Goal: Transaction & Acquisition: Purchase product/service

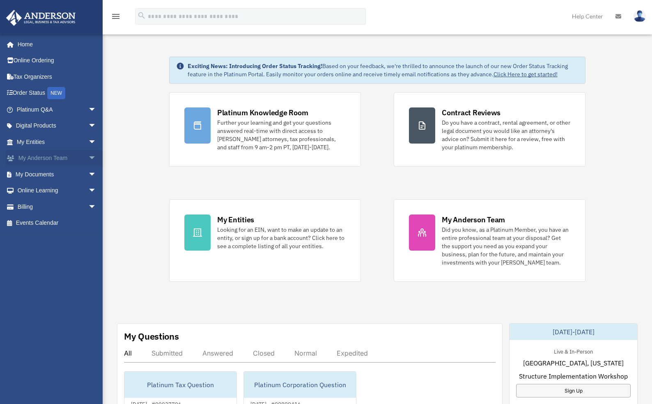
click at [88, 158] on span "arrow_drop_down" at bounding box center [96, 158] width 16 height 17
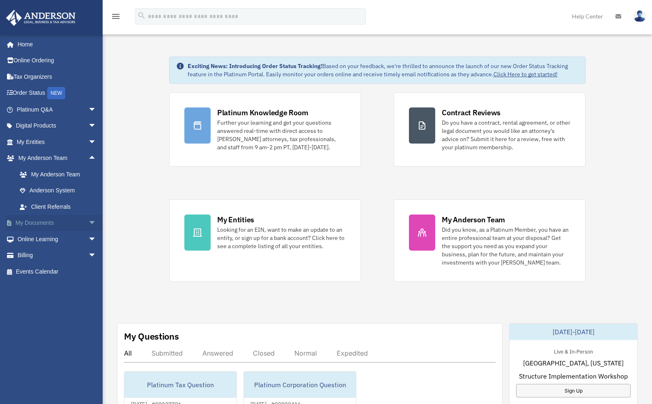
click at [89, 222] on span "arrow_drop_down" at bounding box center [96, 223] width 16 height 17
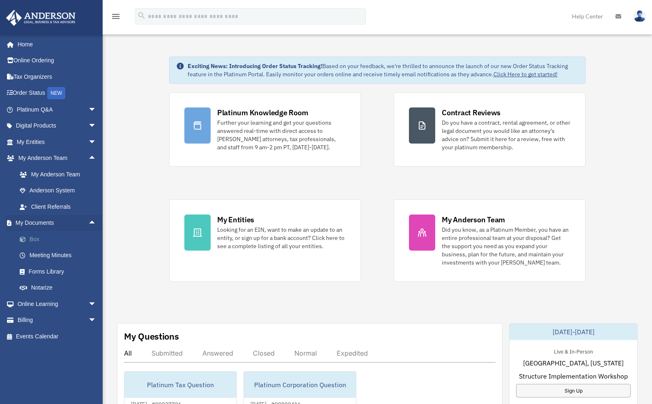
click at [34, 239] on link "Box" at bounding box center [59, 239] width 97 height 16
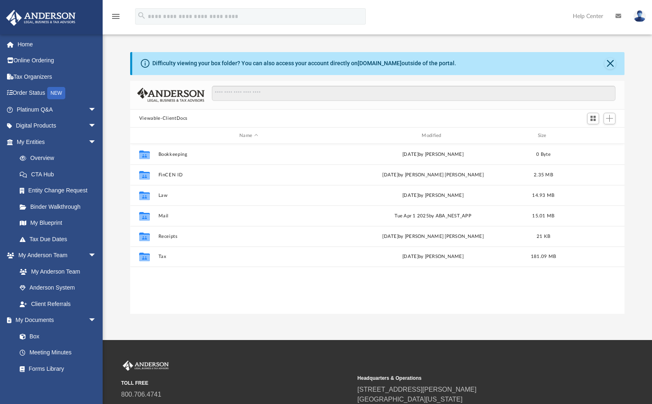
scroll to position [181, 488]
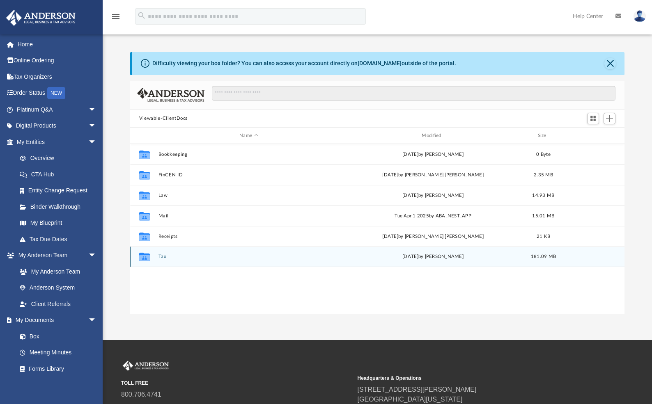
click at [162, 257] on button "Tax" at bounding box center [248, 256] width 181 height 5
click at [170, 256] on button "Tiu, Elneil & Minette" at bounding box center [248, 256] width 181 height 5
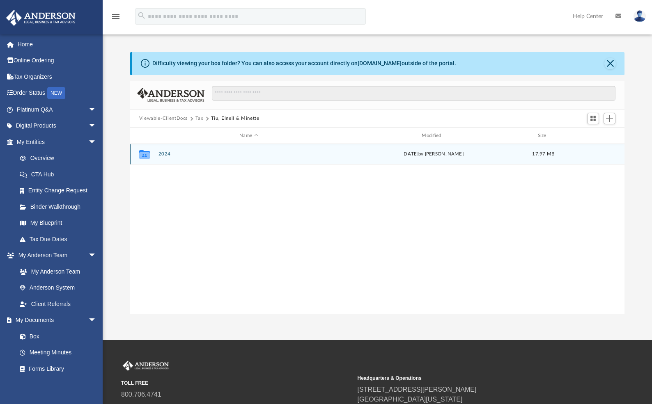
click at [166, 151] on div "Collaborated Folder 2024 Fri Sep 26 2025 by Alex Price 17.97 MB" at bounding box center [377, 154] width 494 height 21
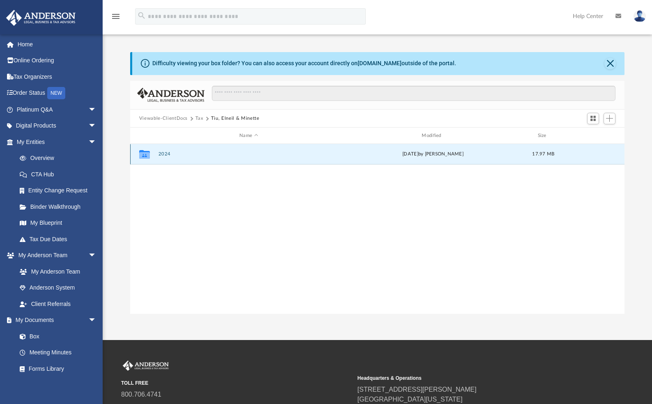
click at [165, 154] on button "2024" at bounding box center [248, 153] width 181 height 5
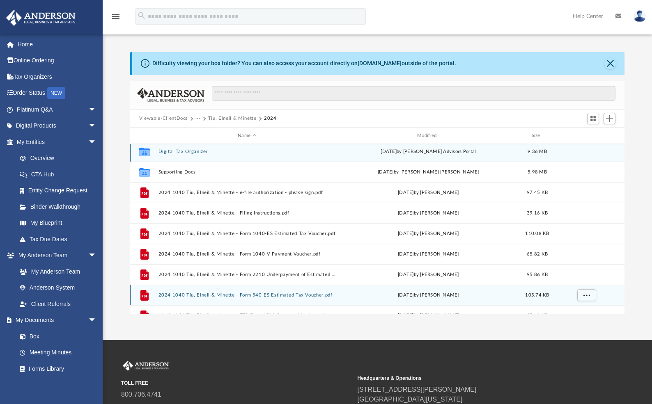
scroll to position [0, 0]
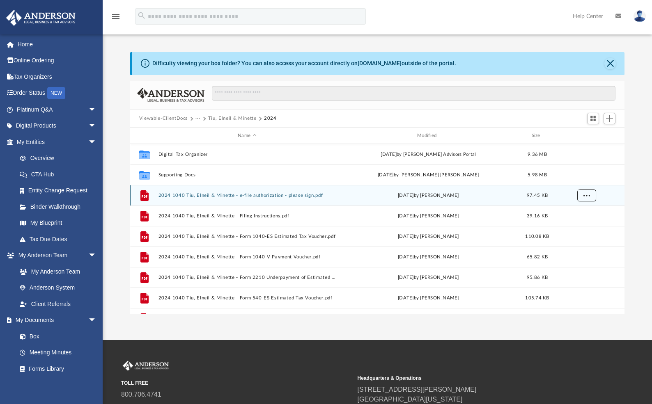
click at [590, 194] on button "More options" at bounding box center [586, 196] width 19 height 12
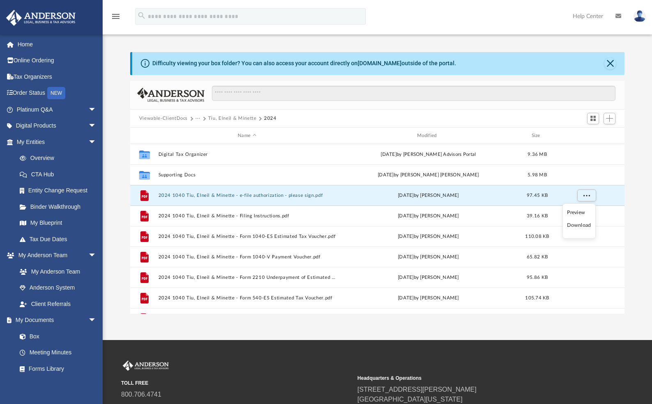
click at [578, 225] on li "Download" at bounding box center [579, 225] width 24 height 9
click at [584, 196] on span "More options" at bounding box center [586, 195] width 7 height 5
click at [580, 212] on li "Preview" at bounding box center [579, 213] width 24 height 9
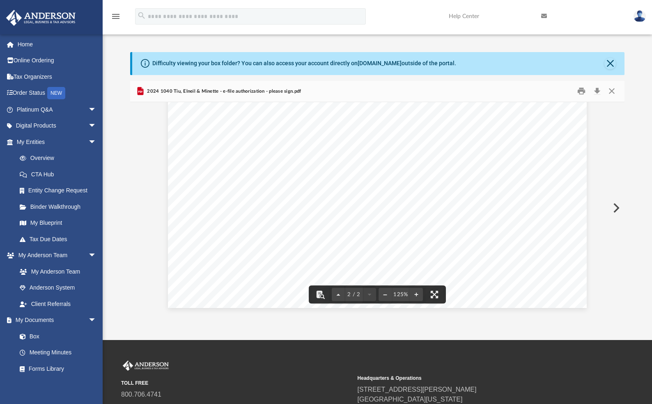
scroll to position [896, 0]
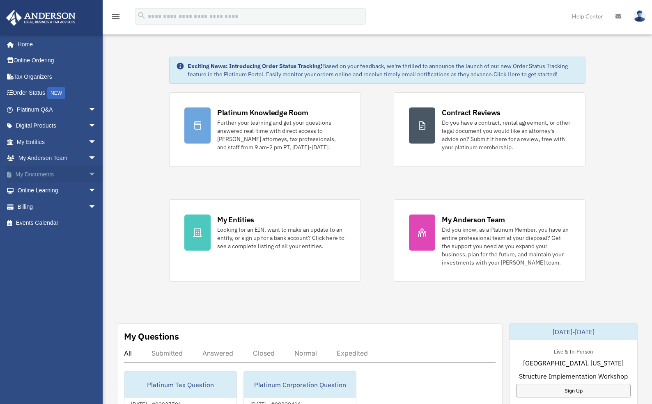
click at [75, 176] on link "My Documents arrow_drop_down" at bounding box center [57, 174] width 103 height 16
click at [88, 173] on span "arrow_drop_down" at bounding box center [96, 174] width 16 height 17
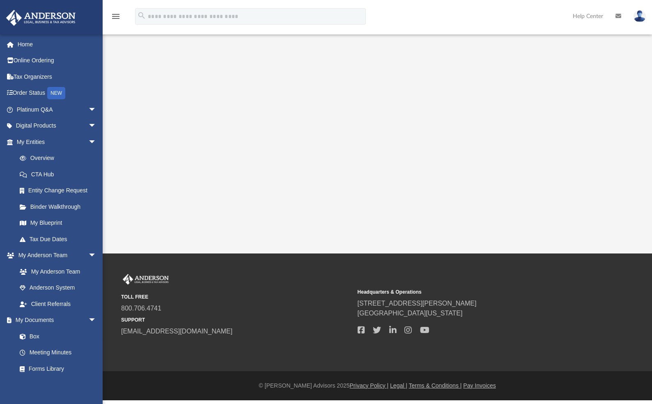
click at [38, 190] on link "Entity Change Request" at bounding box center [59, 191] width 97 height 16
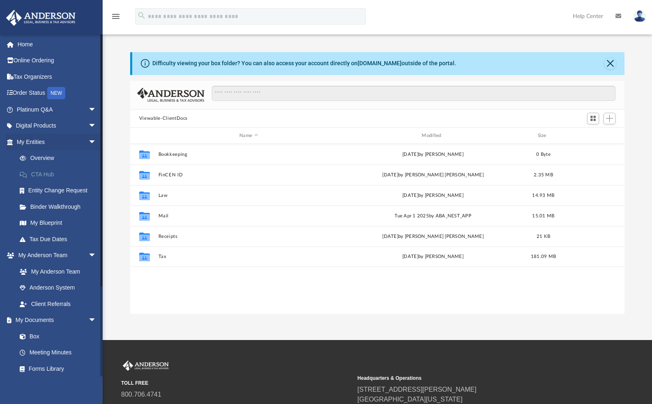
scroll to position [181, 488]
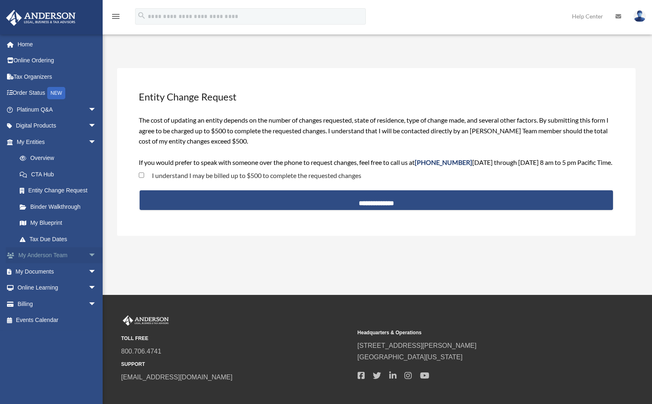
click at [88, 254] on span "arrow_drop_down" at bounding box center [96, 256] width 16 height 17
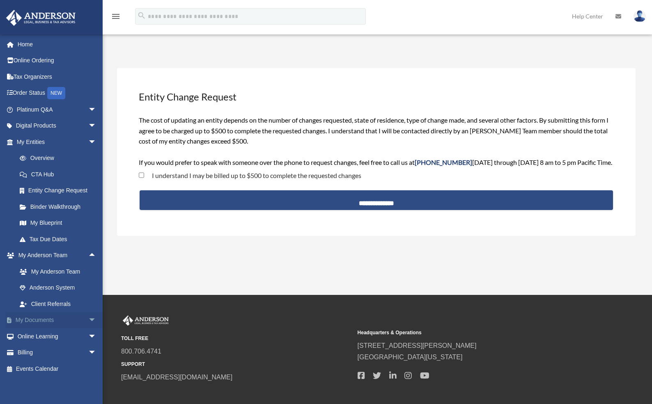
click at [57, 316] on link "My Documents arrow_drop_down" at bounding box center [57, 320] width 103 height 16
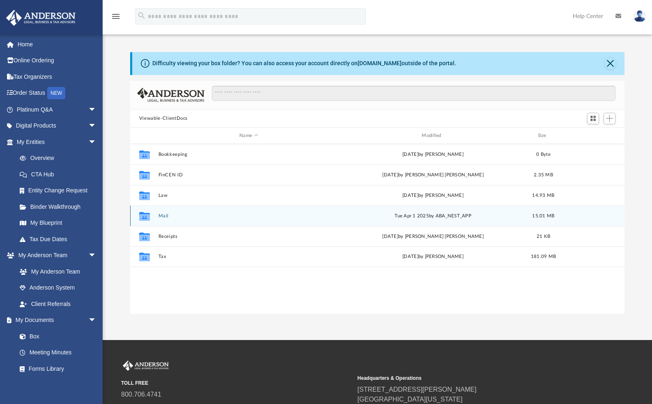
scroll to position [181, 488]
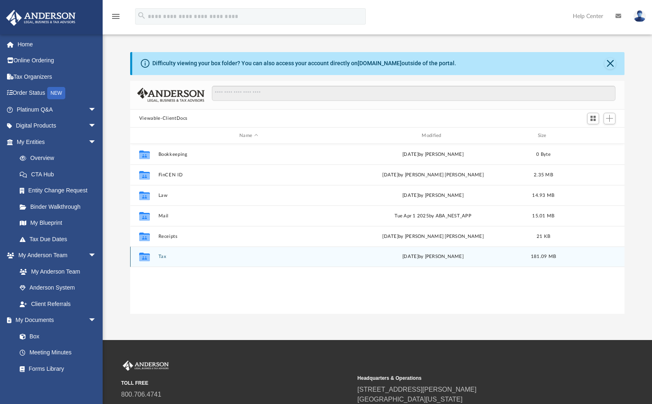
click at [166, 257] on button "Tax" at bounding box center [248, 256] width 181 height 5
click at [179, 257] on button "Tiu, Elneil & Minette" at bounding box center [248, 256] width 181 height 5
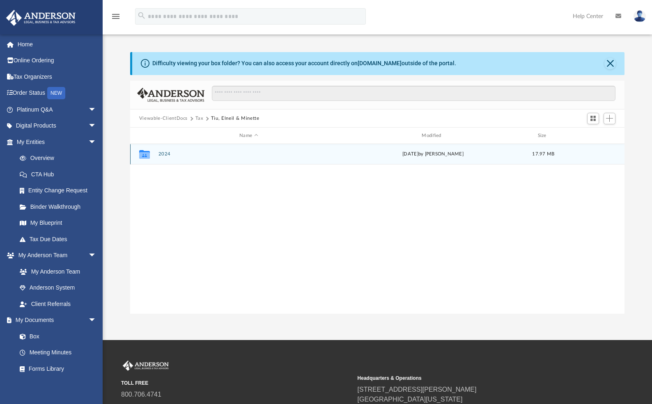
click at [164, 156] on button "2024" at bounding box center [248, 153] width 181 height 5
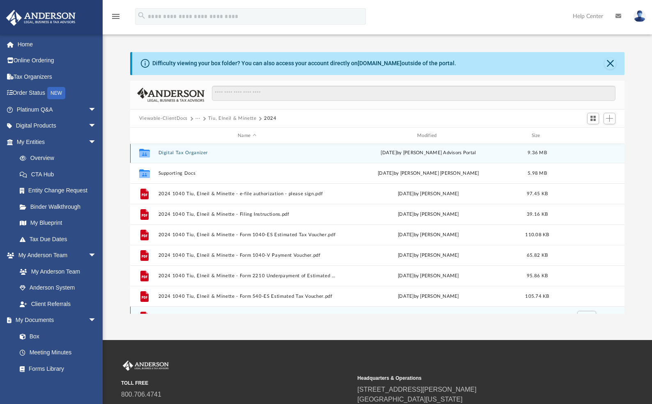
scroll to position [0, 0]
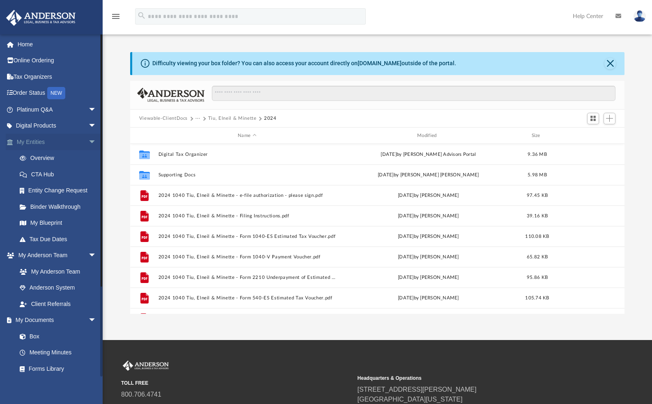
click at [88, 140] on span "arrow_drop_down" at bounding box center [96, 142] width 16 height 17
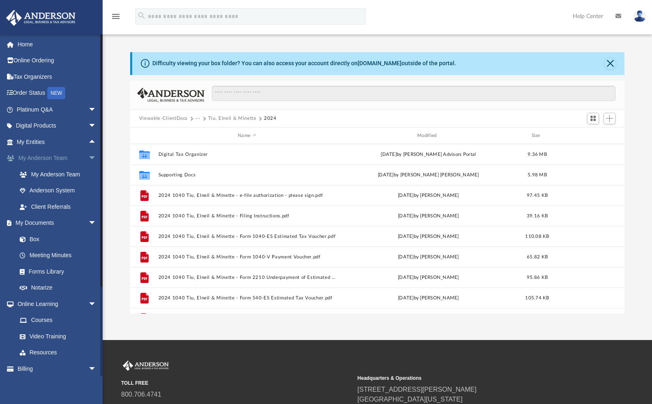
click at [88, 158] on span "arrow_drop_down" at bounding box center [96, 158] width 16 height 17
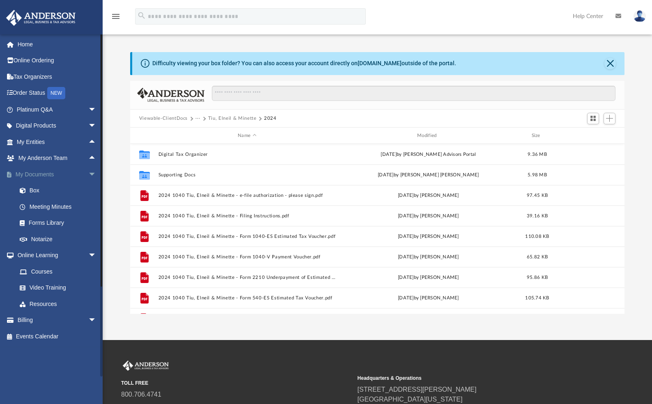
click at [88, 174] on span "arrow_drop_down" at bounding box center [96, 174] width 16 height 17
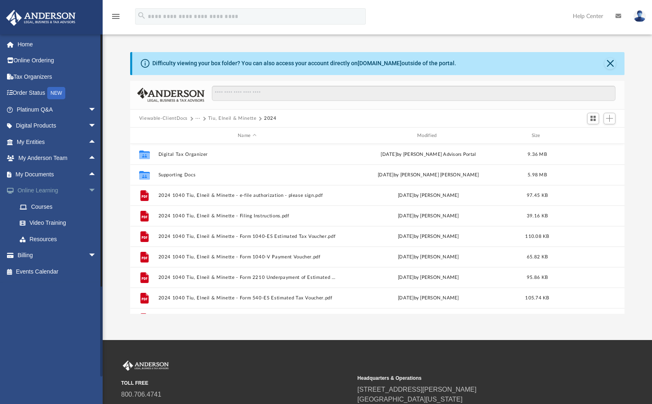
click at [88, 191] on span "arrow_drop_down" at bounding box center [96, 191] width 16 height 17
click at [88, 206] on span "arrow_drop_down" at bounding box center [96, 207] width 16 height 17
click at [63, 222] on link "$ Open Invoices" at bounding box center [59, 223] width 97 height 17
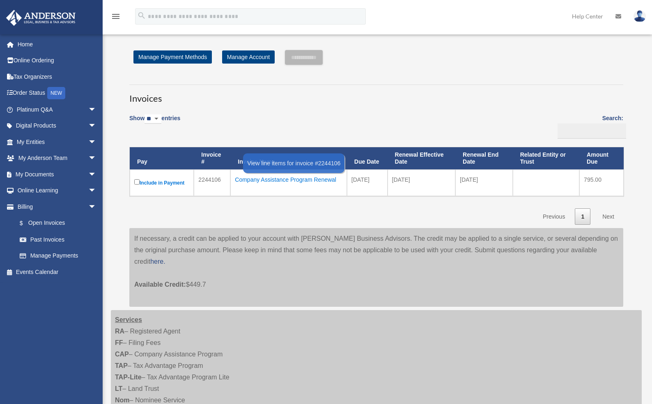
click at [289, 181] on div "Company Assistance Program Renewal" at bounding box center [289, 179] width 108 height 11
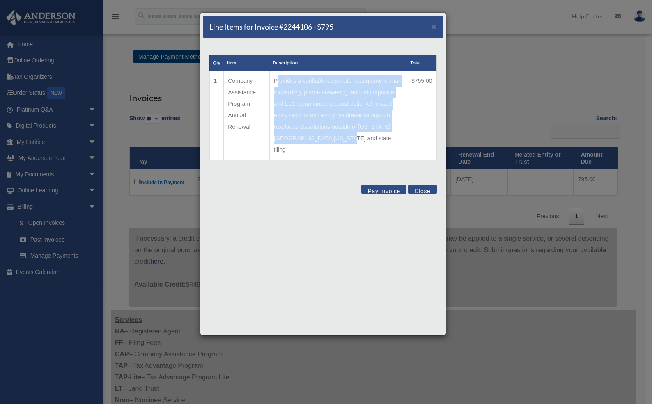
drag, startPoint x: 279, startPoint y: 80, endPoint x: 369, endPoint y: 137, distance: 106.2
click at [369, 137] on td "Provides a verifiable corporate headquarters, mail forwarding, phone answering,…" at bounding box center [339, 115] width 138 height 89
click at [350, 105] on td "Provides a verifiable corporate headquarters, mail forwarding, phone answering,…" at bounding box center [339, 115] width 138 height 89
drag, startPoint x: 346, startPoint y: 81, endPoint x: 364, endPoint y: 135, distance: 56.3
click at [364, 135] on td "Provides a verifiable corporate headquarters, mail forwarding, phone answering,…" at bounding box center [339, 115] width 138 height 89
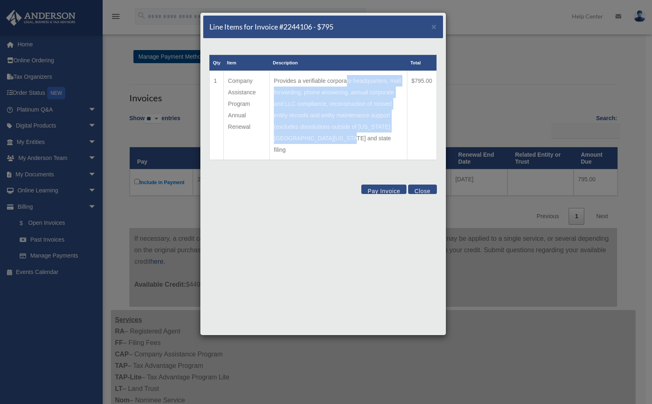
click at [364, 135] on td "Provides a verifiable corporate headquarters, mail forwarding, phone answering,…" at bounding box center [339, 115] width 138 height 89
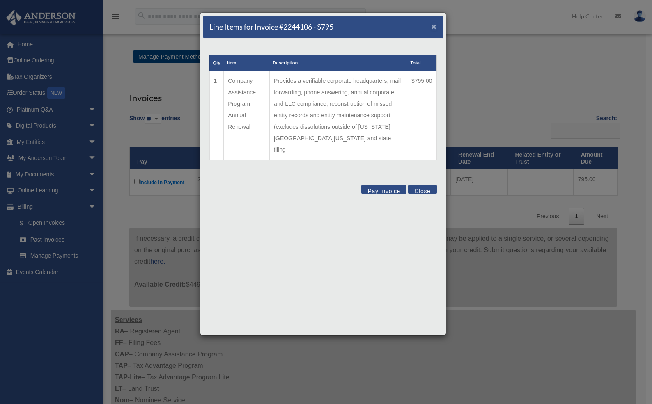
click at [432, 26] on span "×" at bounding box center [433, 26] width 5 height 9
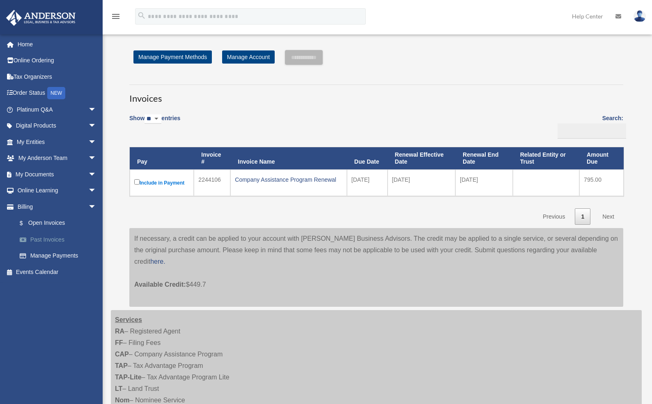
click at [53, 238] on link "Past Invoices" at bounding box center [59, 239] width 97 height 16
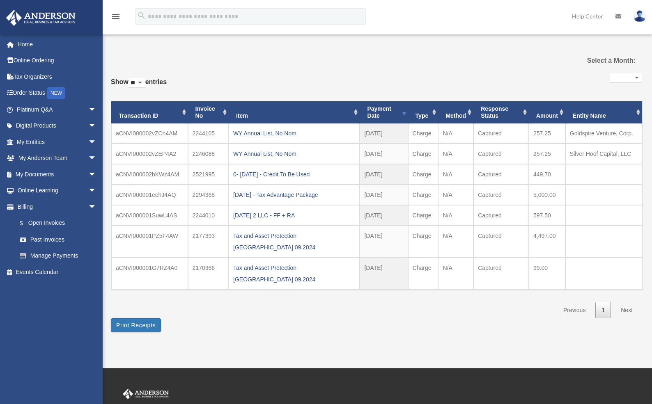
select select
click at [60, 225] on link "$ Open Invoices" at bounding box center [59, 223] width 97 height 17
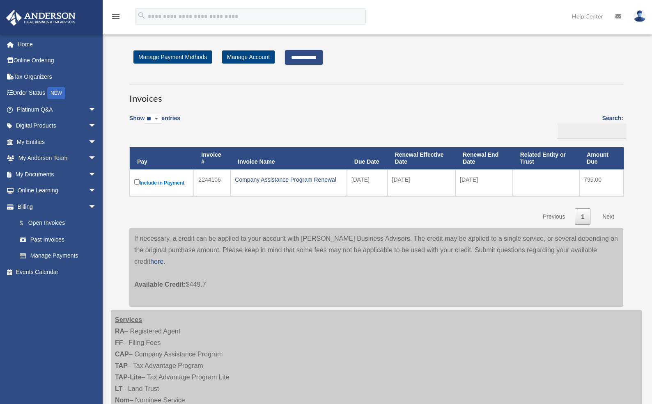
click at [312, 58] on input "**********" at bounding box center [304, 57] width 38 height 15
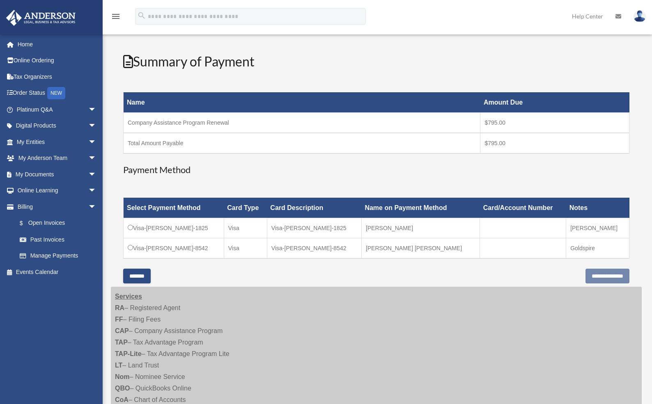
scroll to position [78, 0]
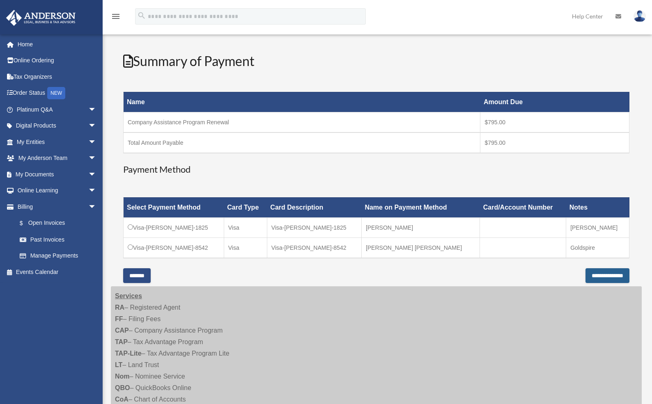
click at [593, 276] on input "**********" at bounding box center [607, 275] width 44 height 15
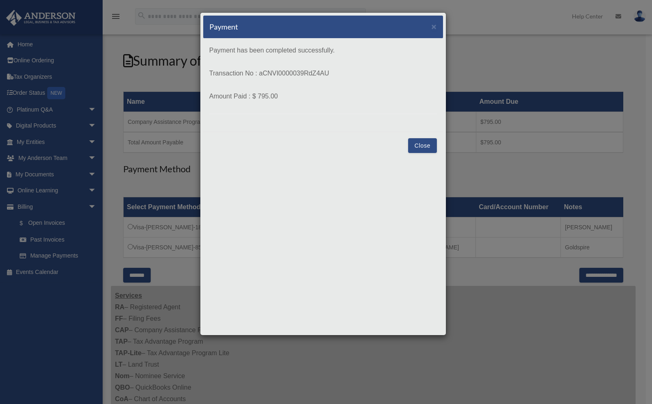
click at [415, 145] on button "Close" at bounding box center [422, 145] width 28 height 15
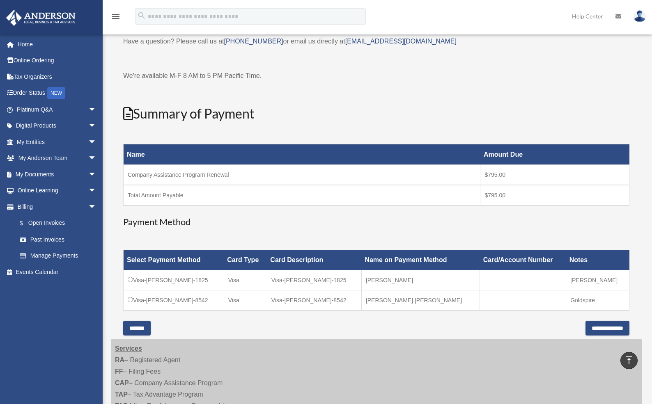
scroll to position [0, 0]
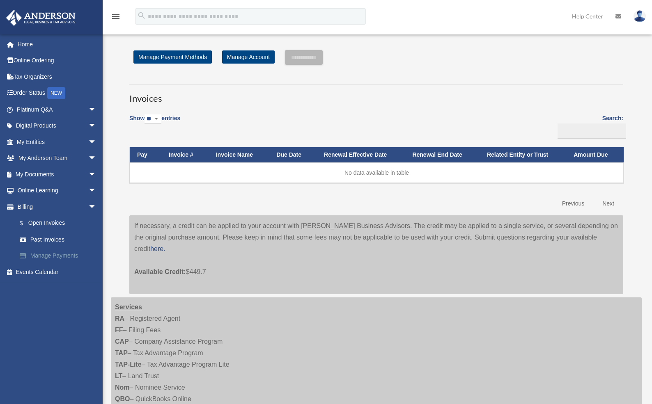
click at [64, 256] on link "Manage Payments" at bounding box center [59, 256] width 97 height 16
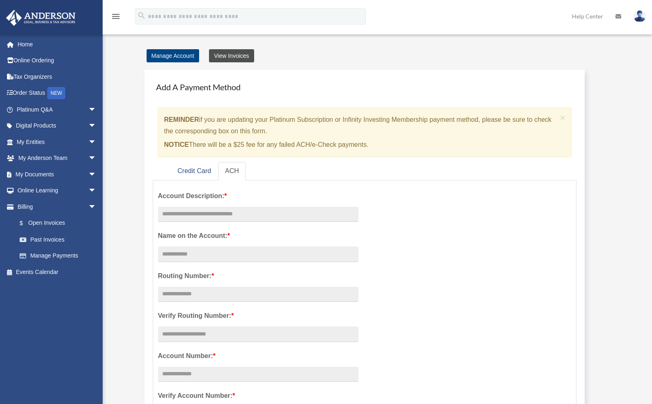
click at [225, 59] on link "View Invoices" at bounding box center [231, 55] width 45 height 13
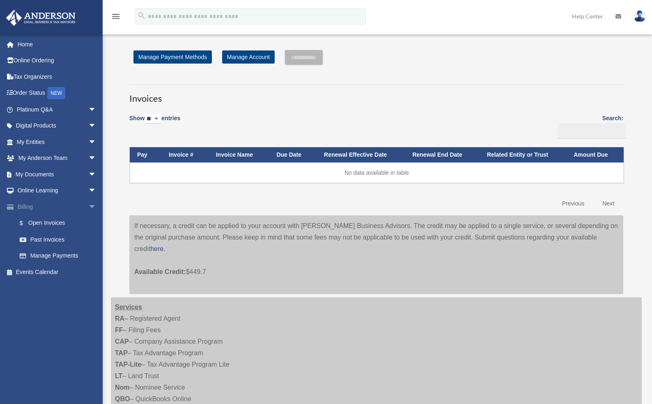
click at [88, 206] on span "arrow_drop_down" at bounding box center [96, 207] width 16 height 17
click at [88, 190] on span "arrow_drop_down" at bounding box center [96, 191] width 16 height 17
click at [88, 190] on span "arrow_drop_up" at bounding box center [96, 191] width 16 height 17
click at [88, 205] on span "arrow_drop_up" at bounding box center [96, 207] width 16 height 17
click at [88, 205] on span "arrow_drop_down" at bounding box center [96, 207] width 16 height 17
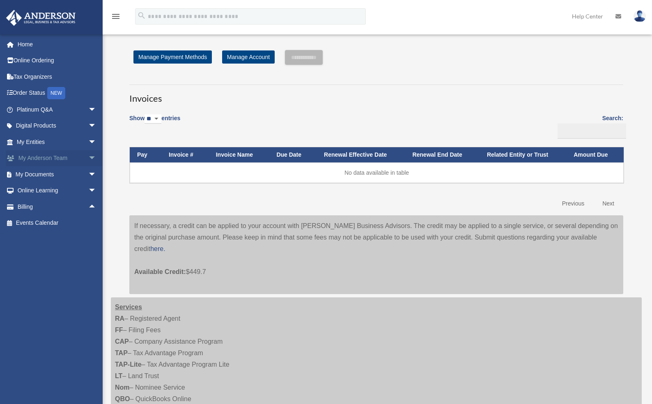
click at [88, 156] on span "arrow_drop_down" at bounding box center [96, 158] width 16 height 17
click at [88, 156] on span "arrow_drop_up" at bounding box center [96, 158] width 16 height 17
click at [88, 142] on span "arrow_drop_down" at bounding box center [96, 142] width 16 height 17
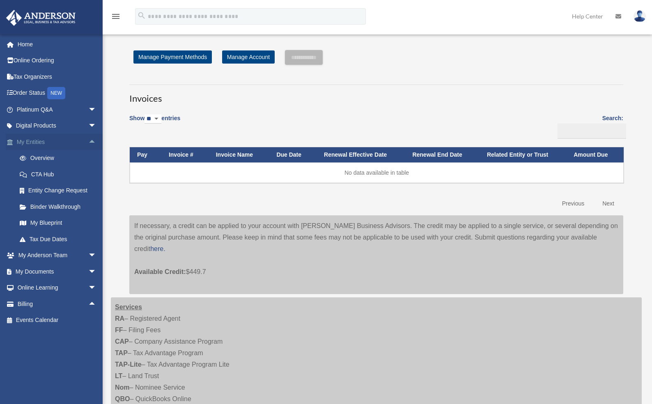
click at [88, 142] on span "arrow_drop_up" at bounding box center [96, 142] width 16 height 17
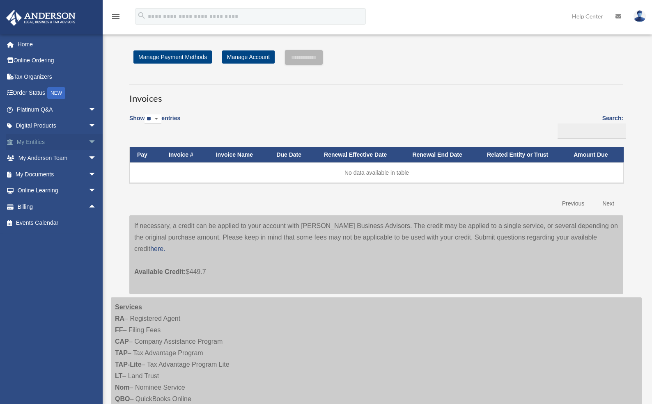
click at [88, 142] on span "arrow_drop_down" at bounding box center [96, 142] width 16 height 17
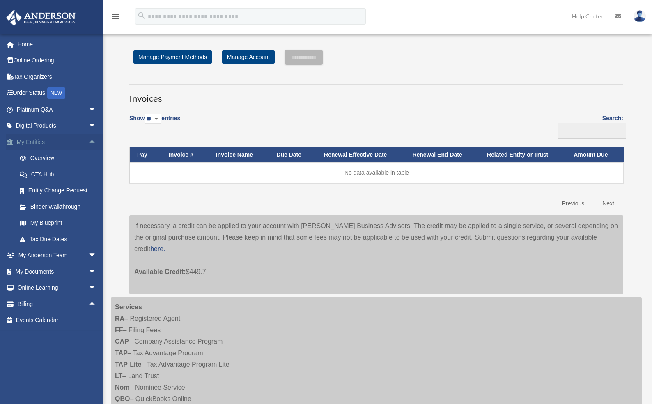
click at [88, 142] on span "arrow_drop_up" at bounding box center [96, 142] width 16 height 17
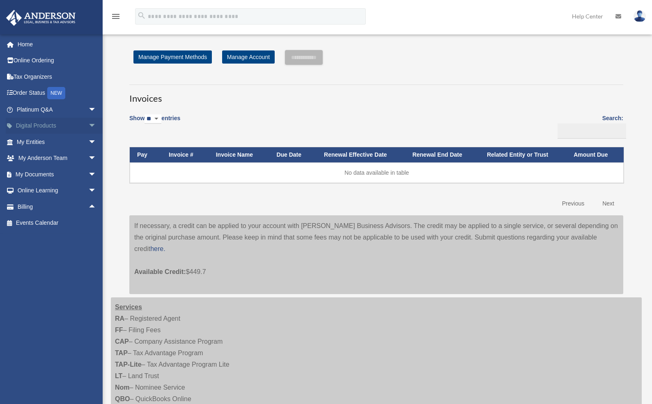
click at [88, 126] on span "arrow_drop_down" at bounding box center [96, 126] width 16 height 17
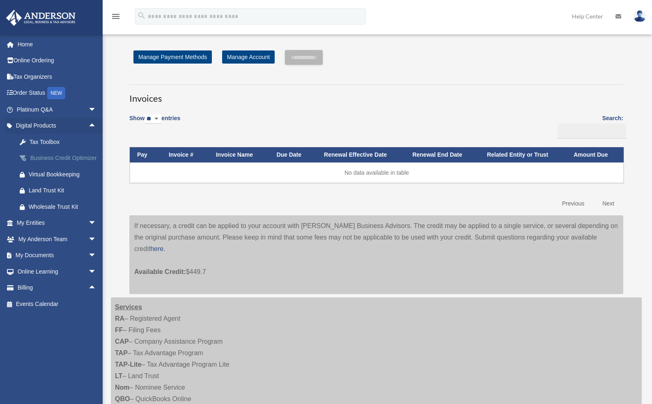
click at [62, 158] on div "Business Credit Optimizer" at bounding box center [64, 158] width 70 height 10
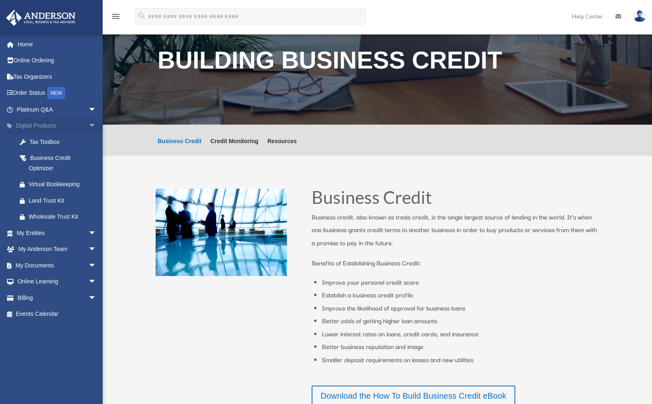
click at [88, 124] on span "arrow_drop_down" at bounding box center [96, 126] width 16 height 17
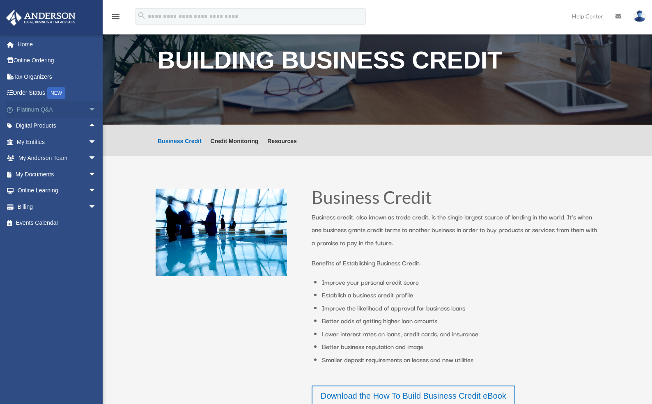
click at [88, 109] on span "arrow_drop_down" at bounding box center [96, 109] width 16 height 17
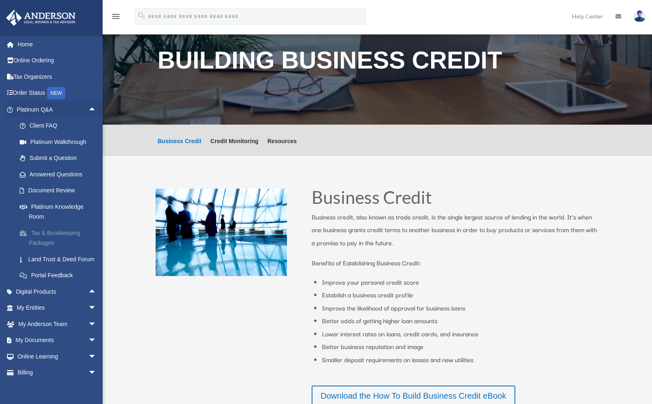
click at [67, 232] on link "Tax & Bookkeeping Packages" at bounding box center [59, 238] width 97 height 26
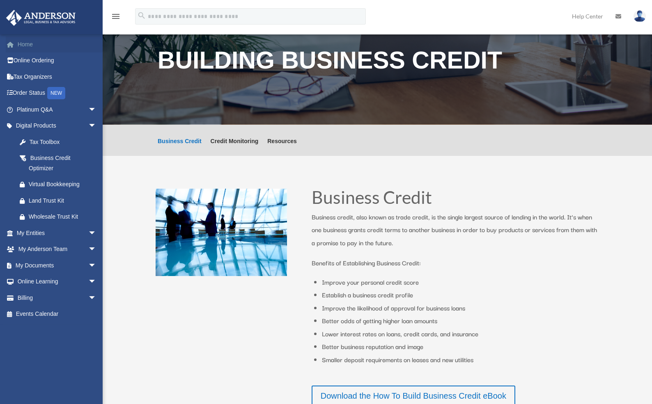
click at [30, 45] on link "Home" at bounding box center [57, 44] width 103 height 16
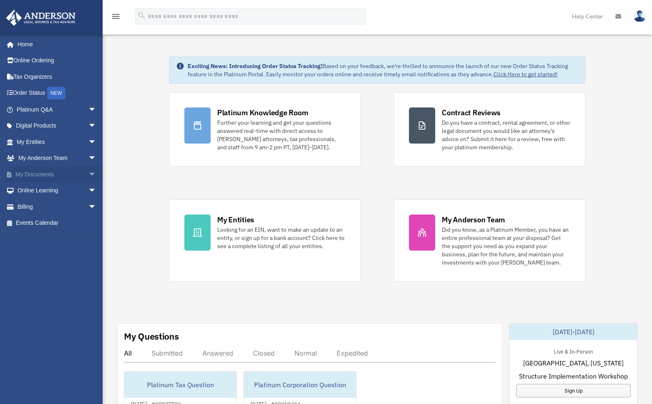
click at [88, 173] on span "arrow_drop_down" at bounding box center [96, 174] width 16 height 17
click at [62, 204] on link "Meeting Minutes" at bounding box center [59, 207] width 97 height 16
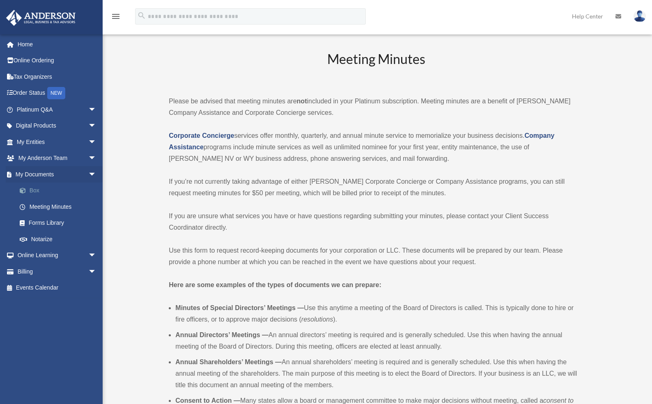
click at [48, 188] on link "Box" at bounding box center [59, 191] width 97 height 16
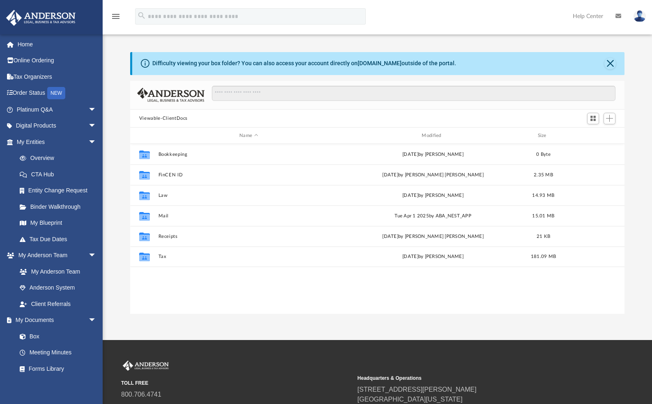
scroll to position [181, 488]
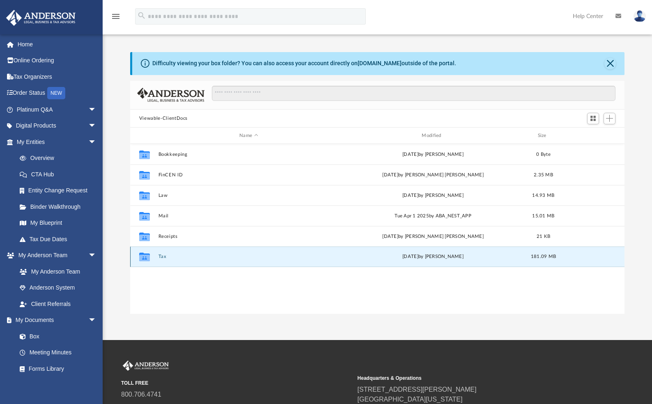
click at [163, 257] on button "Tax" at bounding box center [248, 256] width 181 height 5
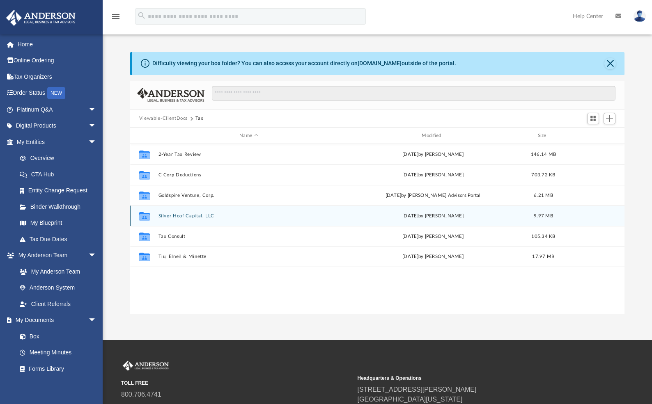
click at [181, 215] on button "Silver Hoof Capital, LLC" at bounding box center [248, 215] width 181 height 5
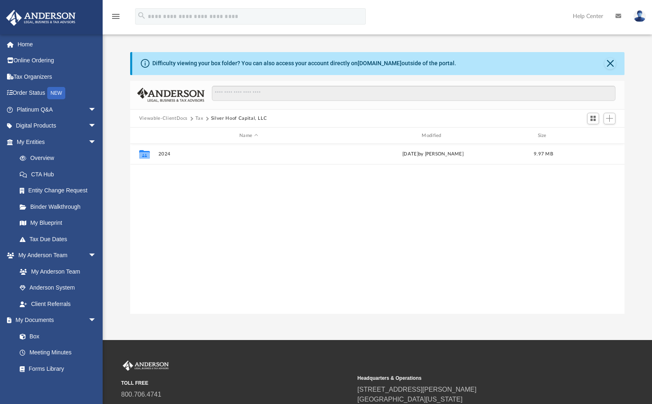
click at [179, 118] on button "Viewable-ClientDocs" at bounding box center [163, 118] width 48 height 7
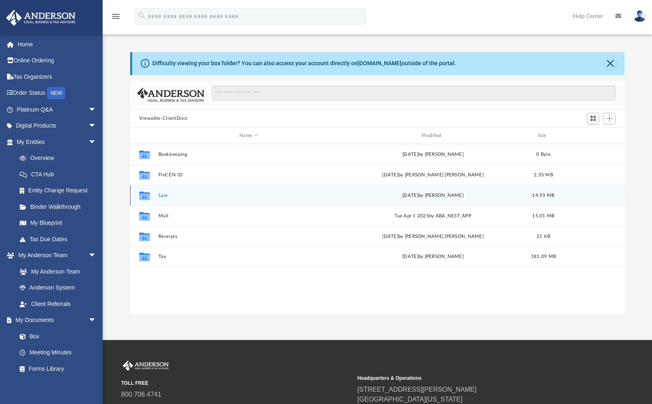
click at [162, 198] on button "Law" at bounding box center [248, 195] width 181 height 5
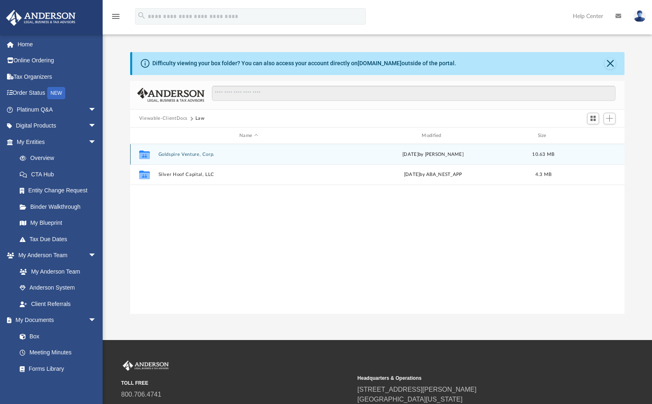
click at [171, 156] on button "Goldspire Venture, Corp." at bounding box center [248, 154] width 181 height 5
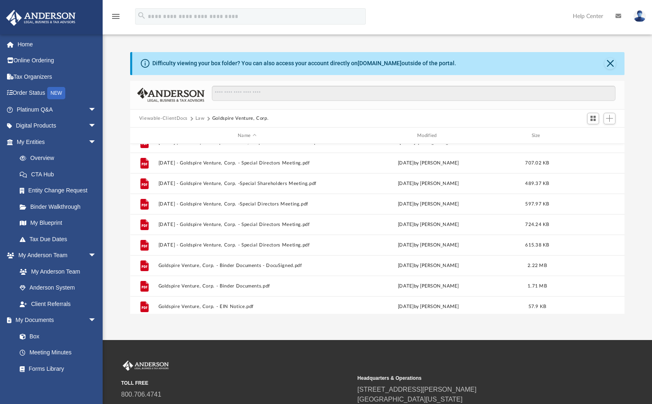
scroll to position [33, 0]
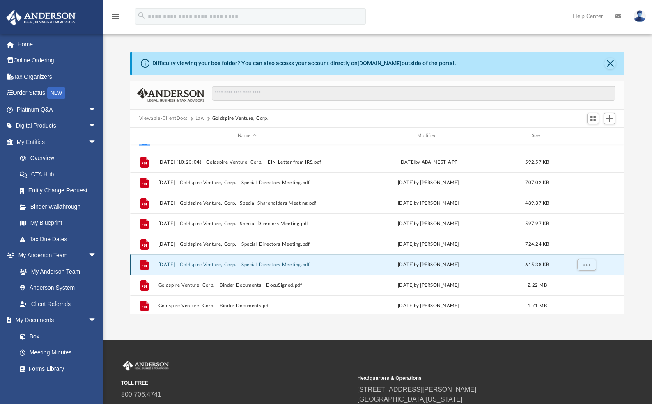
click at [294, 265] on button "2025.04.05 - Goldspire Venture, Corp. - Special Directors Meeting.pdf" at bounding box center [247, 264] width 178 height 5
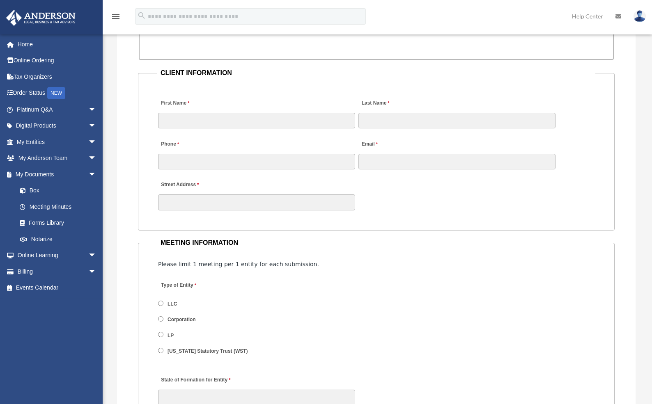
scroll to position [800, 0]
click at [40, 190] on link "Box" at bounding box center [59, 191] width 97 height 16
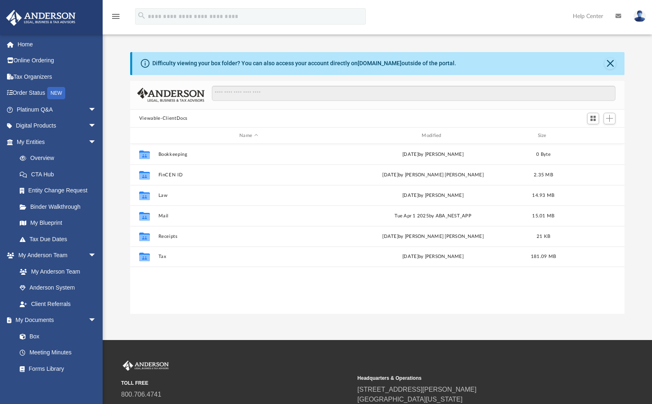
scroll to position [181, 488]
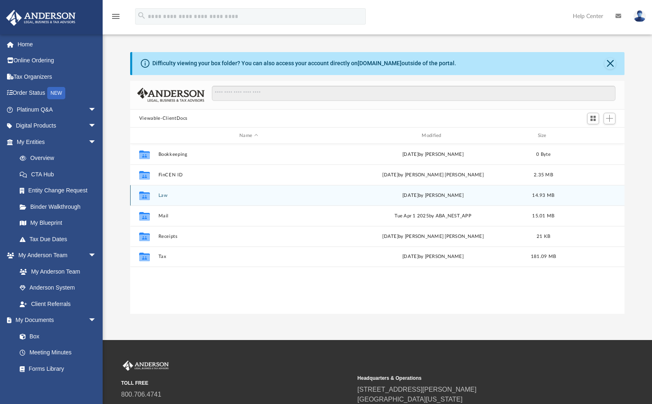
click at [162, 197] on button "Law" at bounding box center [248, 195] width 181 height 5
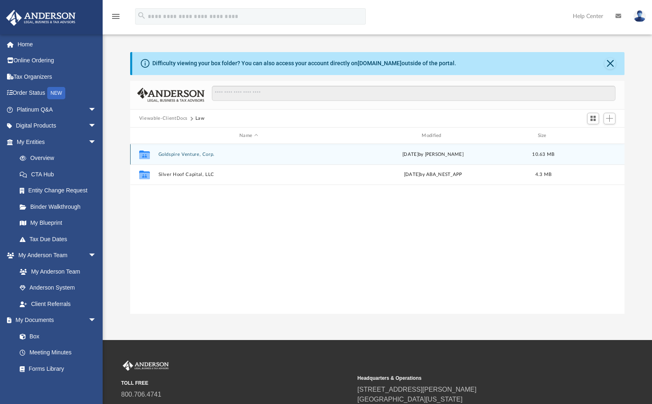
click at [172, 155] on button "Goldspire Venture, Corp." at bounding box center [248, 154] width 181 height 5
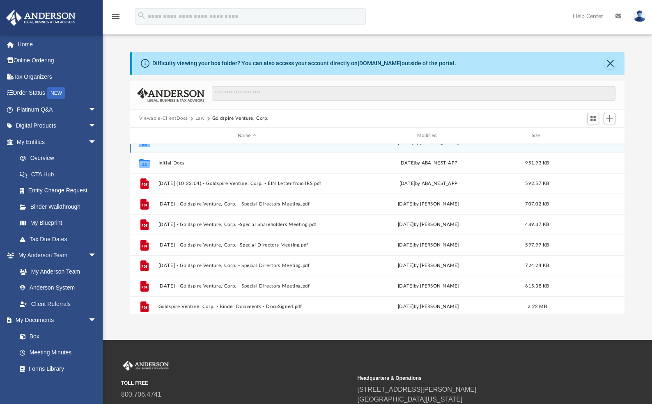
scroll to position [12, 0]
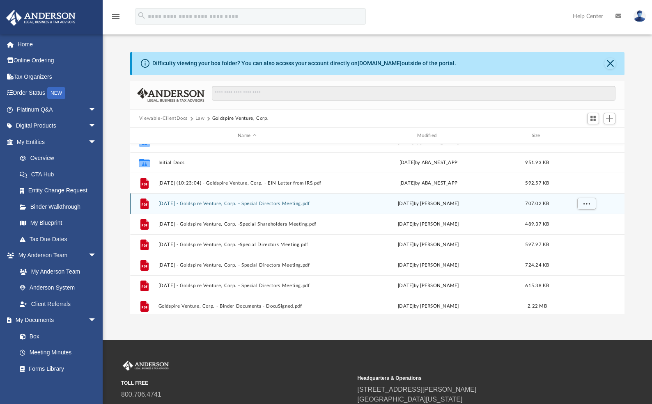
click at [268, 204] on button "[DATE] - Goldspire Venture, Corp. - Special Directors Meeting.pdf" at bounding box center [247, 203] width 178 height 5
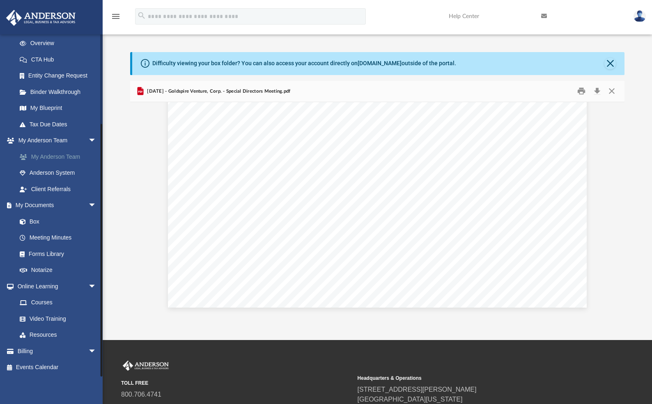
scroll to position [116, 0]
click at [43, 349] on link "Billing arrow_drop_down" at bounding box center [57, 350] width 103 height 16
click at [88, 351] on span "arrow_drop_down" at bounding box center [96, 350] width 16 height 17
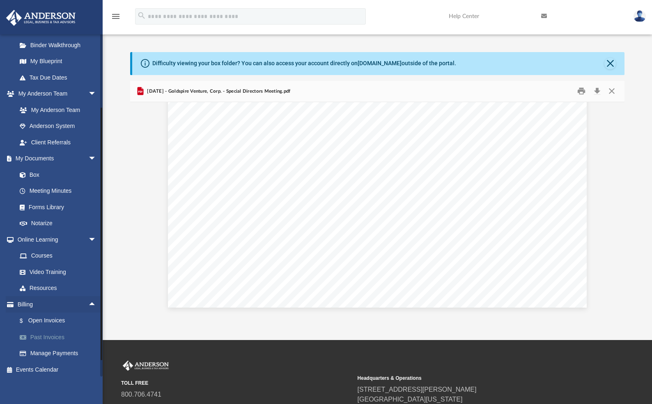
scroll to position [165, 0]
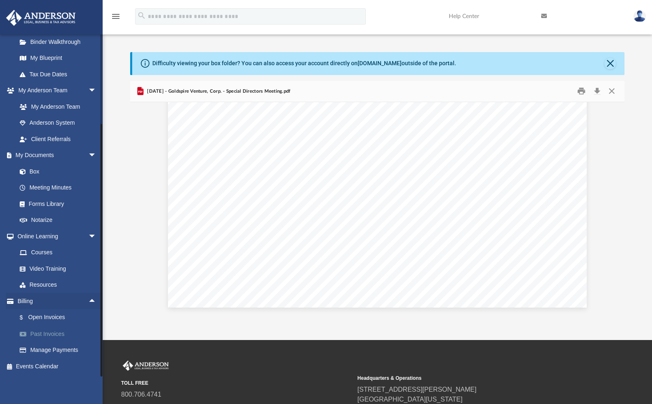
click at [63, 331] on link "Past Invoices" at bounding box center [59, 334] width 97 height 16
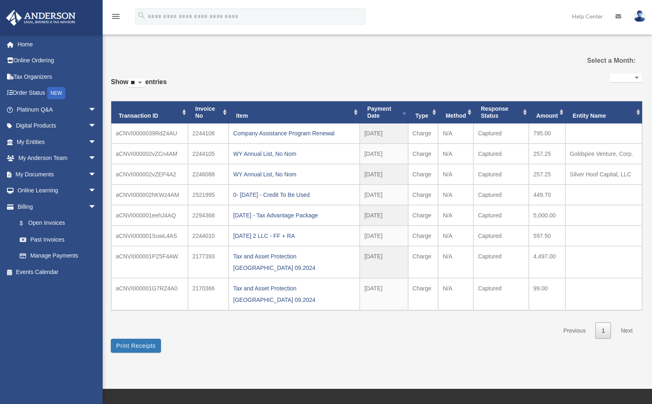
select select
